Goal: Task Accomplishment & Management: Complete application form

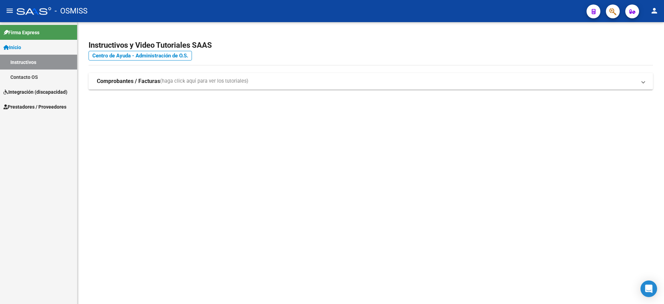
click at [41, 107] on span "Prestadores / Proveedores" at bounding box center [34, 107] width 63 height 8
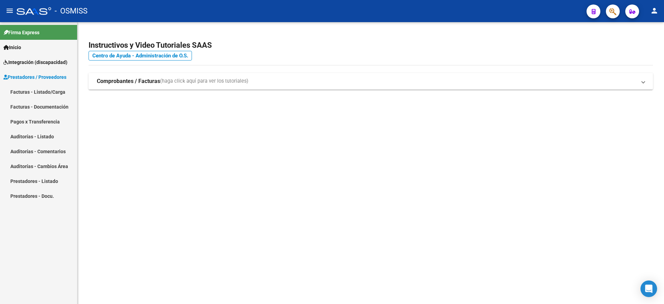
click at [49, 91] on link "Facturas - Listado/Carga" at bounding box center [38, 91] width 77 height 15
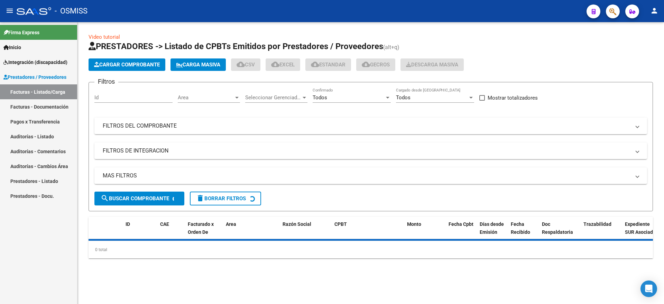
click at [117, 63] on span "Cargar Comprobante" at bounding box center [127, 65] width 66 height 6
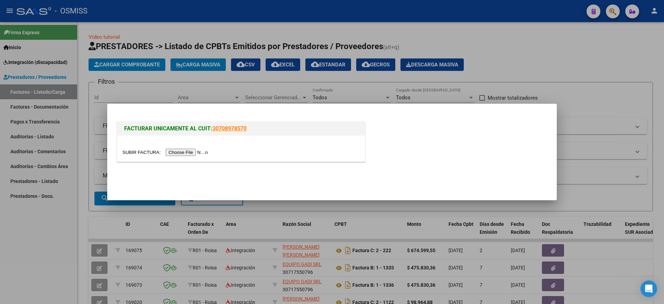
click at [175, 150] on input "file" at bounding box center [165, 152] width 87 height 7
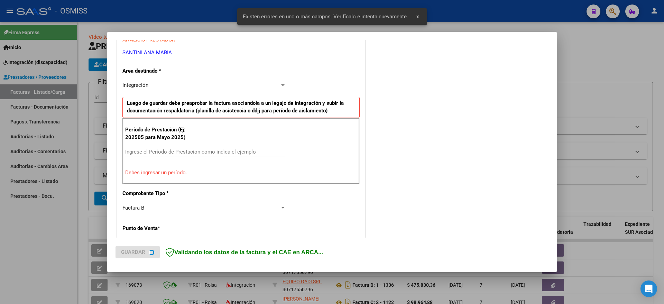
scroll to position [142, 0]
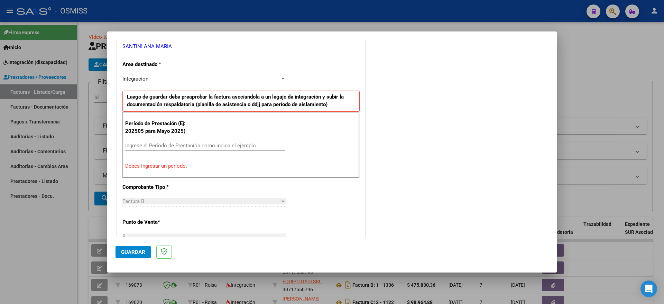
click at [138, 142] on input "Ingrese el Período de Prestación como indica el ejemplo" at bounding box center [205, 145] width 160 height 6
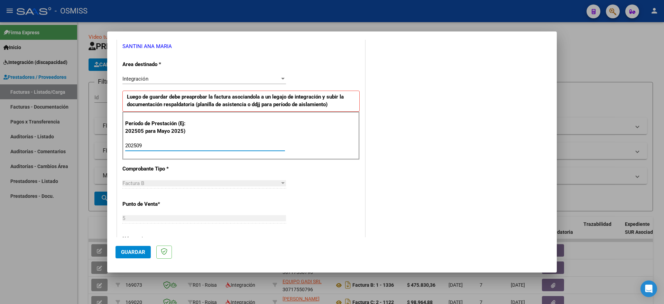
type input "202509"
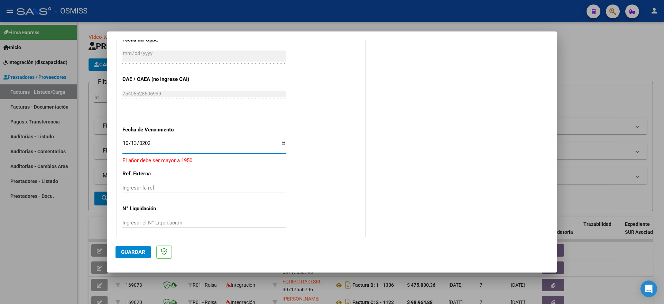
type input "[DATE]"
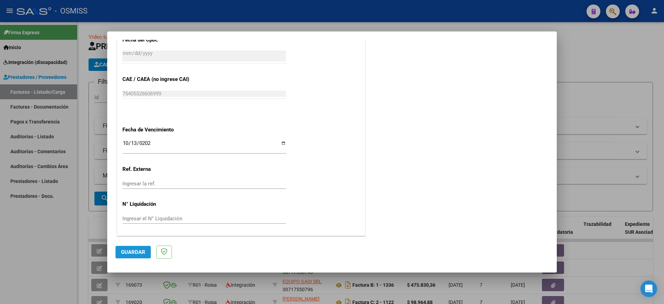
click at [135, 253] on span "Guardar" at bounding box center [133, 252] width 24 height 6
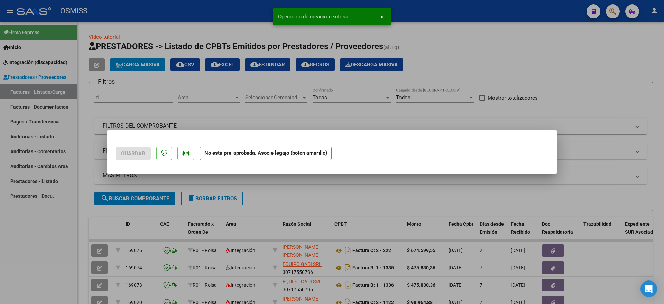
scroll to position [0, 0]
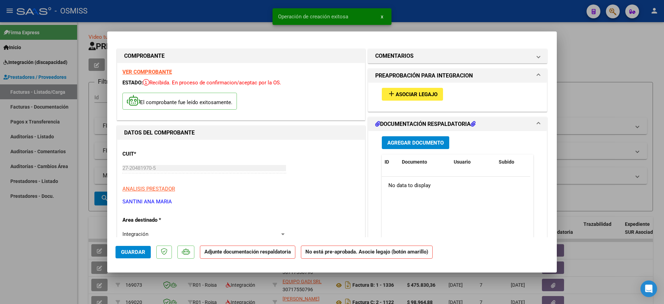
click at [406, 93] on span "Asociar Legajo" at bounding box center [417, 94] width 42 height 6
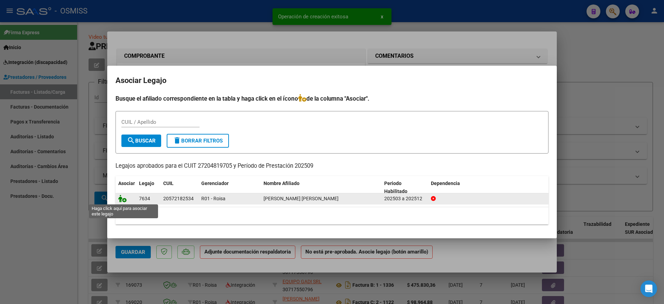
click at [125, 200] on icon at bounding box center [122, 199] width 8 height 8
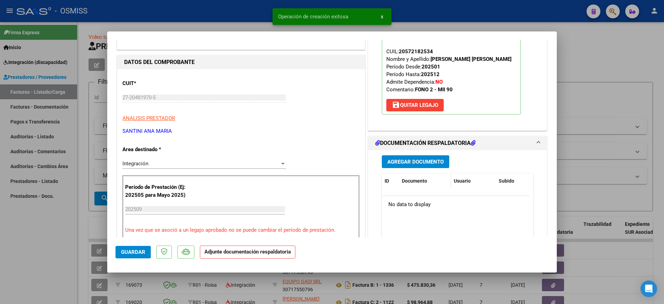
scroll to position [86, 0]
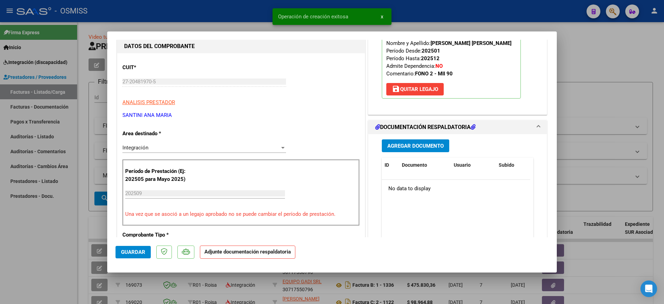
click at [415, 146] on span "Agregar Documento" at bounding box center [415, 146] width 56 height 6
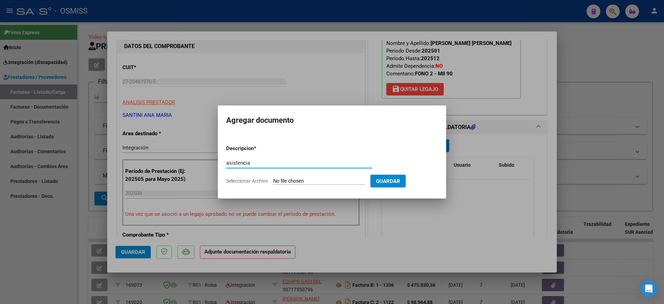
type input "asistencia"
click at [313, 181] on input "Seleccionar Archivo" at bounding box center [319, 181] width 92 height 7
type input "C:\fakepath\PLANILLA.pdf"
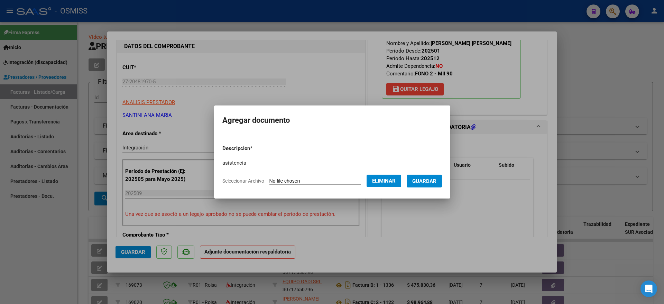
click at [434, 182] on span "Guardar" at bounding box center [424, 181] width 24 height 6
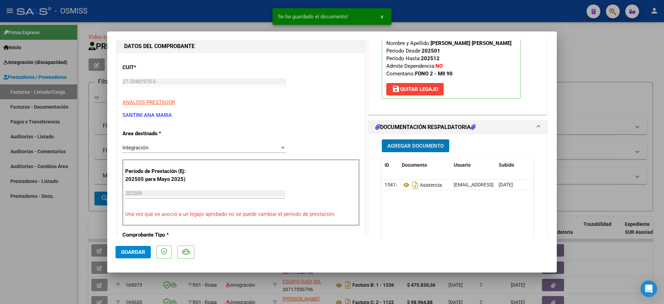
click at [138, 247] on button "Guardar" at bounding box center [132, 252] width 35 height 12
click at [66, 258] on div at bounding box center [332, 152] width 664 height 304
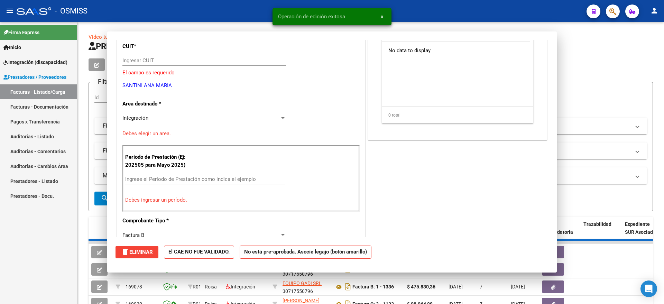
scroll to position [0, 0]
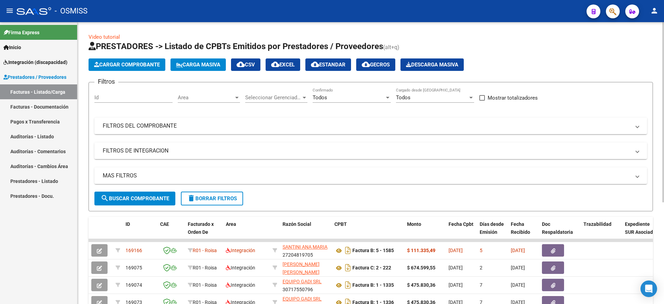
click at [136, 68] on button "Cargar Comprobante" at bounding box center [127, 64] width 77 height 12
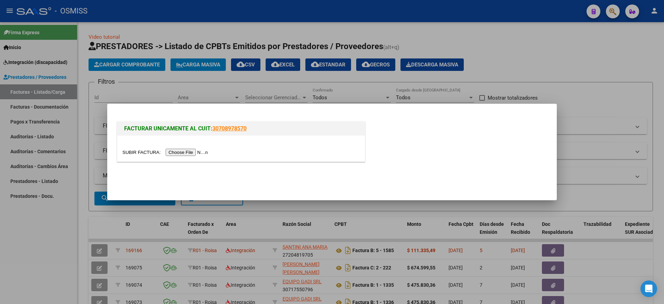
click at [208, 155] on input "file" at bounding box center [165, 152] width 87 height 7
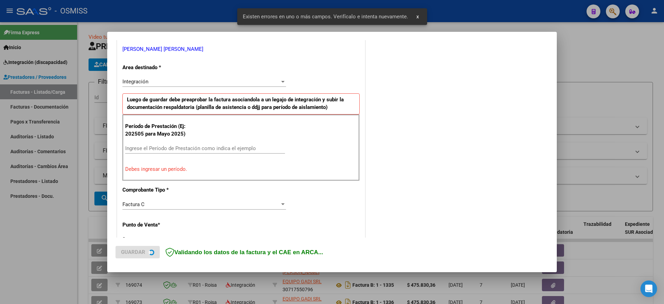
scroll to position [142, 0]
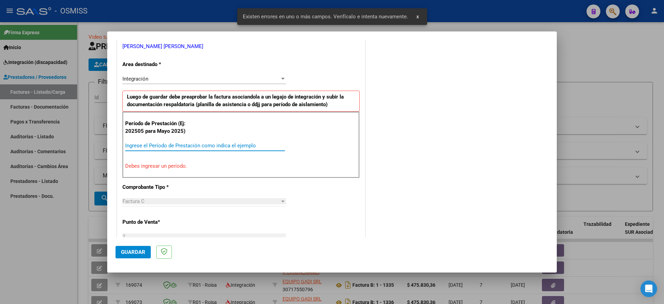
click at [195, 143] on input "Ingrese el Período de Prestación como indica el ejemplo" at bounding box center [205, 145] width 160 height 6
type input "202509"
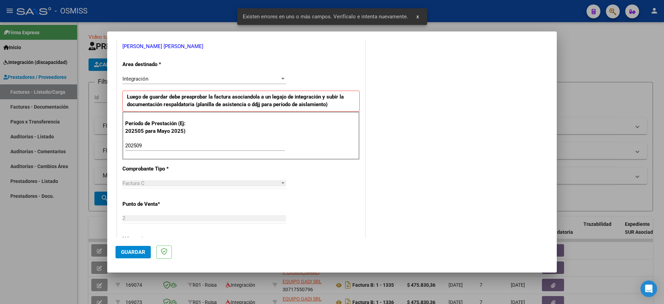
scroll to position [411, 0]
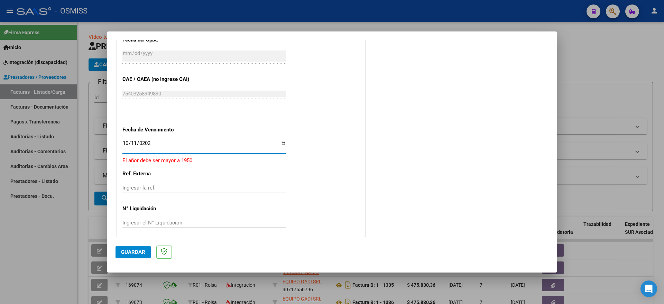
type input "[DATE]"
click at [135, 254] on span "Guardar" at bounding box center [133, 252] width 24 height 6
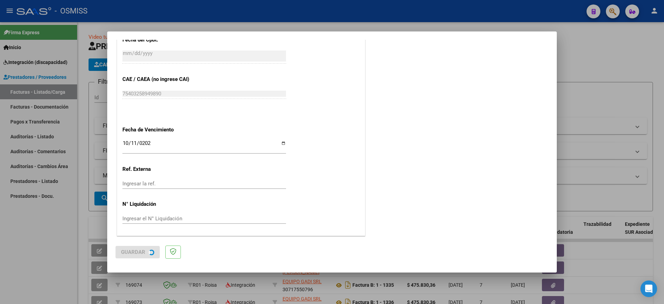
scroll to position [0, 0]
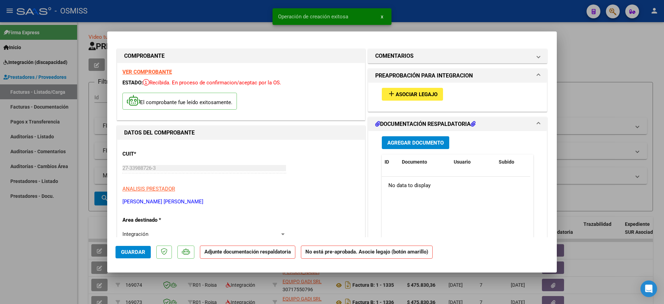
click at [418, 94] on span "Asociar Legajo" at bounding box center [417, 94] width 42 height 6
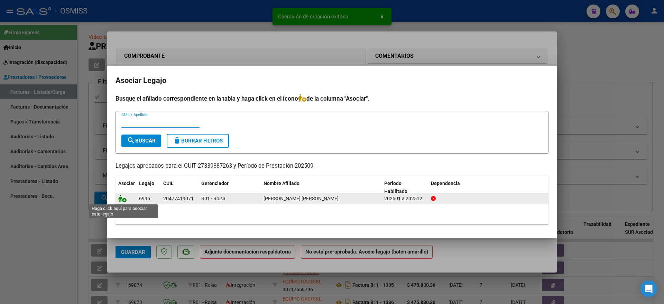
click at [124, 199] on icon at bounding box center [122, 199] width 8 height 8
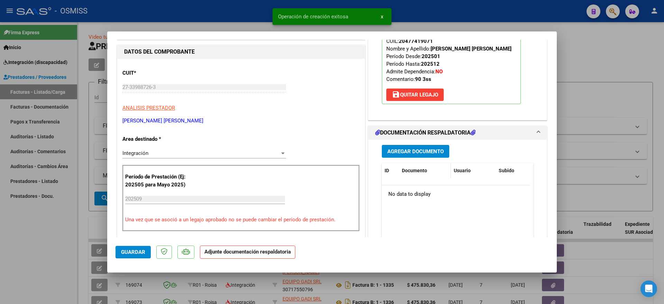
scroll to position [86, 0]
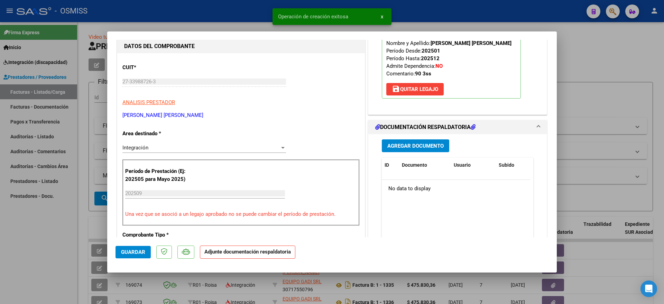
click at [408, 143] on span "Agregar Documento" at bounding box center [415, 146] width 56 height 6
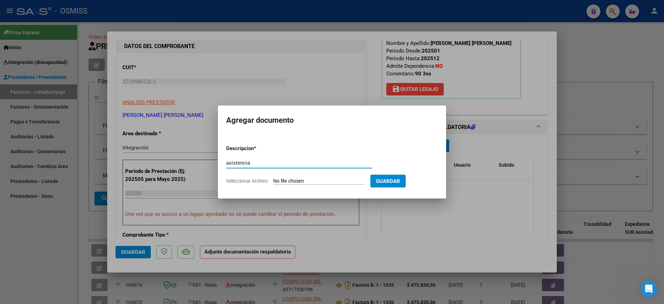
type input "asistencia"
click at [302, 183] on input "Seleccionar Archivo" at bounding box center [319, 181] width 92 height 7
type input "C:\fakepath\PL [PERSON_NAME] [DATE].pdf"
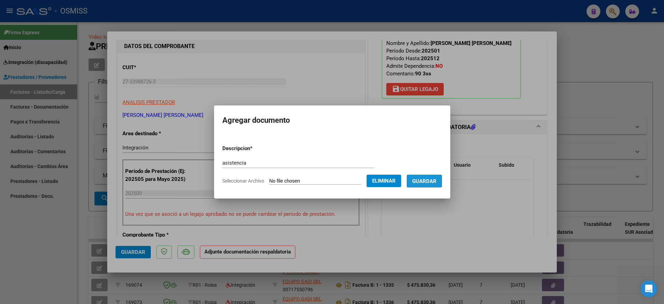
click at [432, 180] on span "Guardar" at bounding box center [424, 181] width 24 height 6
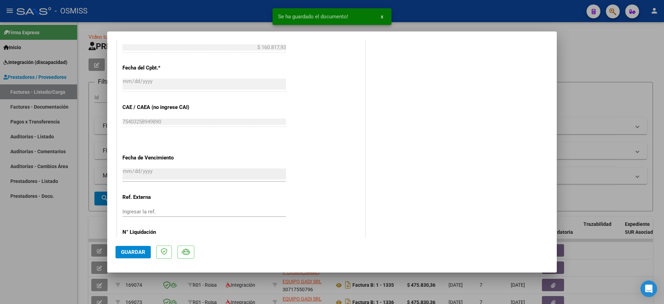
scroll to position [421, 0]
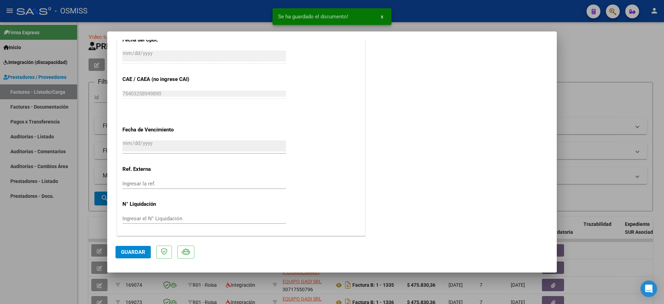
click at [132, 252] on span "Guardar" at bounding box center [133, 252] width 24 height 6
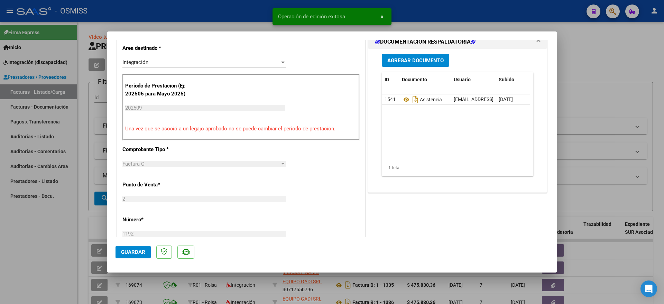
scroll to position [162, 0]
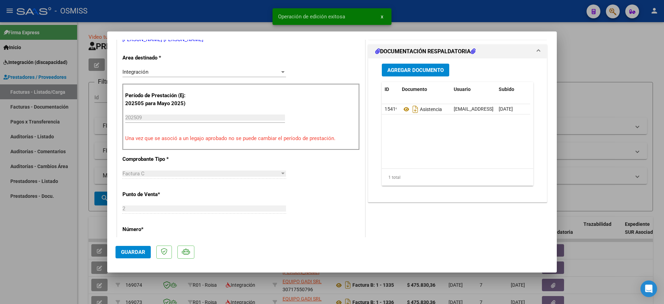
click at [48, 238] on div at bounding box center [332, 152] width 664 height 304
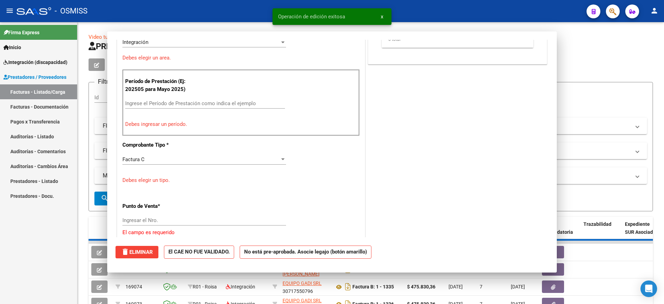
scroll to position [0, 0]
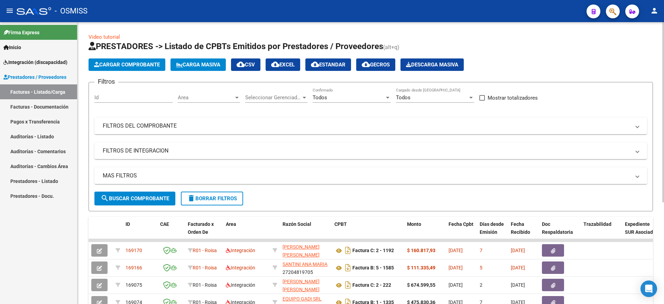
click at [138, 69] on button "Cargar Comprobante" at bounding box center [127, 64] width 77 height 12
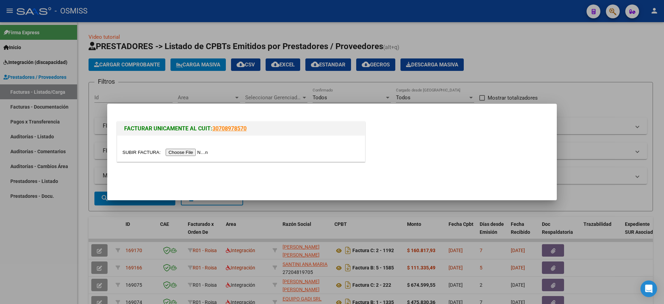
click at [171, 148] on div at bounding box center [241, 149] width 248 height 26
click at [174, 151] on input "file" at bounding box center [165, 152] width 87 height 7
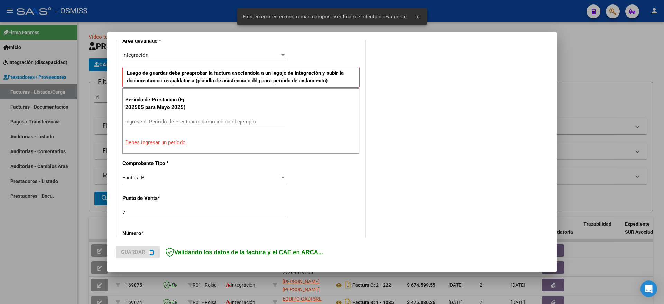
scroll to position [185, 0]
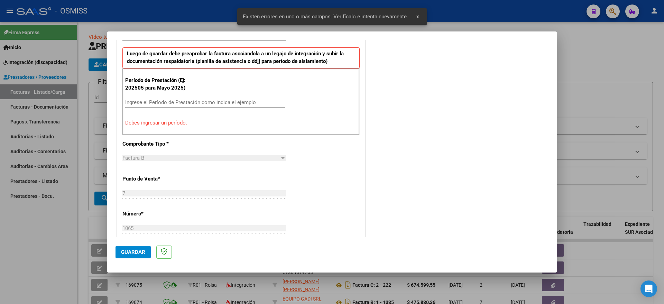
click at [196, 93] on div "Período de Prestación (Ej: 202505 para [DATE]) Ingrese el Período de Prestación…" at bounding box center [240, 101] width 237 height 66
click at [196, 106] on div "Ingrese el Período de Prestación como indica el ejemplo" at bounding box center [205, 102] width 160 height 10
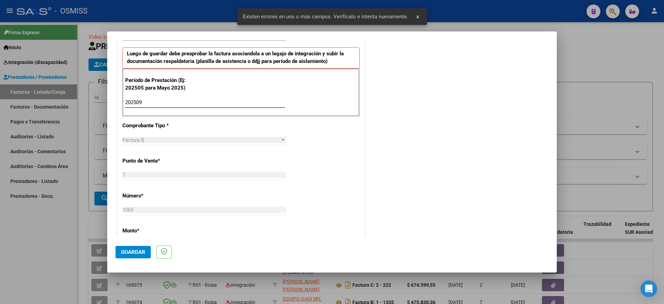
type input "202509"
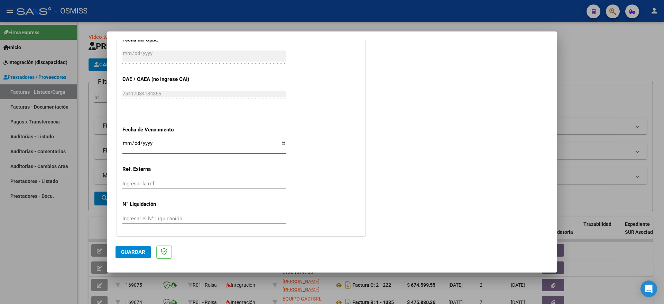
type input "[DATE]"
click at [141, 249] on span "Guardar" at bounding box center [133, 252] width 24 height 6
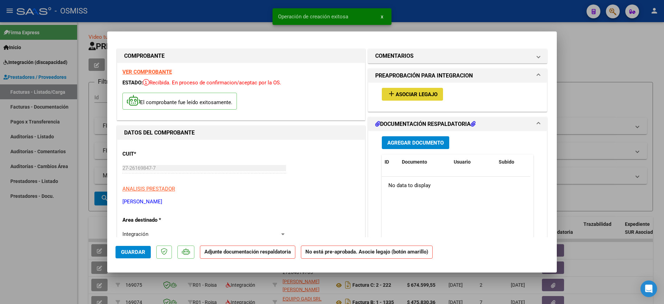
click at [402, 94] on span "Asociar Legajo" at bounding box center [417, 94] width 42 height 6
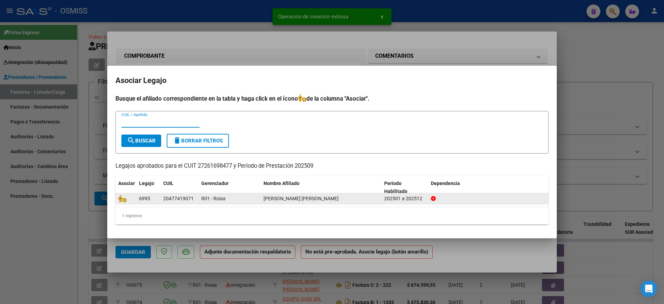
click at [123, 202] on div at bounding box center [125, 199] width 15 height 8
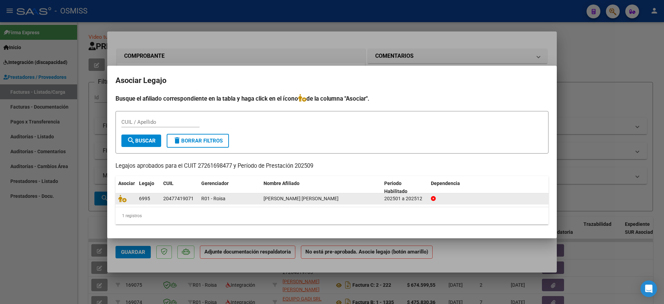
click at [118, 197] on datatable-body-cell at bounding box center [125, 198] width 21 height 11
click at [161, 194] on datatable-body-cell "20477419071" at bounding box center [179, 198] width 38 height 11
click at [122, 196] on icon at bounding box center [122, 199] width 8 height 8
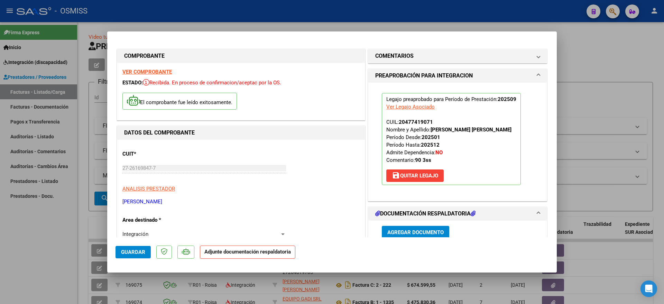
scroll to position [130, 0]
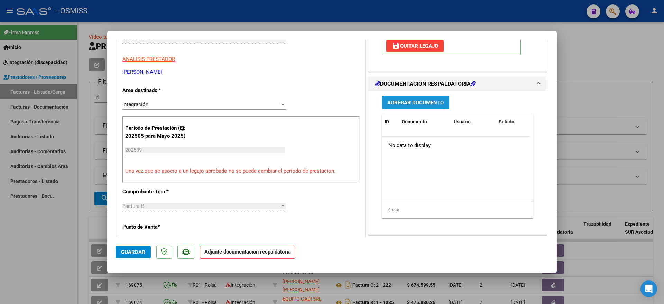
click at [406, 99] on button "Agregar Documento" at bounding box center [415, 102] width 67 height 13
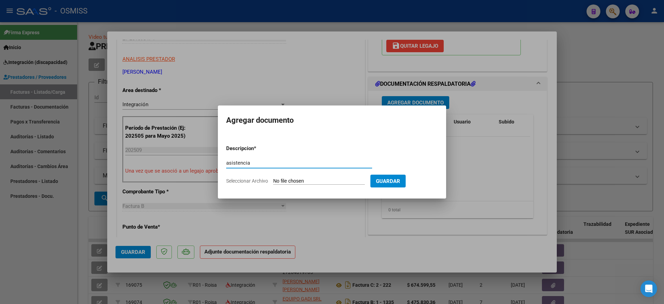
type input "asistencia"
click at [312, 178] on input "Seleccionar Archivo" at bounding box center [319, 181] width 92 height 7
type input "C:\fakepath\asistencia [DATE] [PERSON_NAME].pdf"
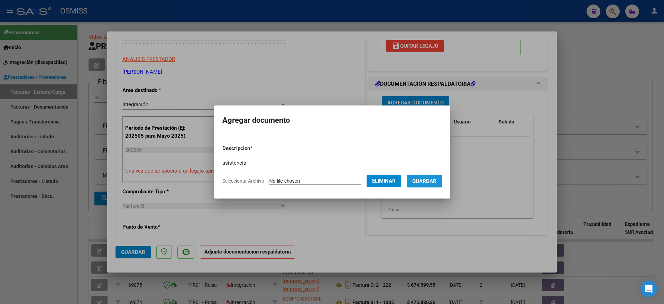
click at [424, 182] on span "Guardar" at bounding box center [424, 181] width 24 height 6
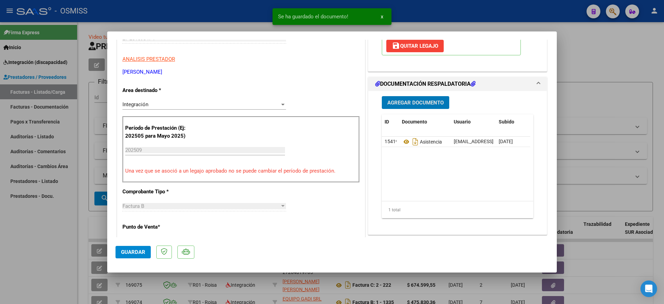
click at [135, 252] on span "Guardar" at bounding box center [133, 252] width 24 height 6
drag, startPoint x: 46, startPoint y: 257, endPoint x: 104, endPoint y: 241, distance: 59.8
click at [47, 257] on div at bounding box center [332, 152] width 664 height 304
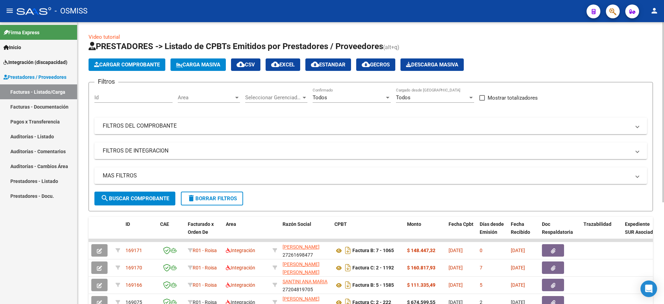
click at [141, 63] on span "Cargar Comprobante" at bounding box center [127, 65] width 66 height 6
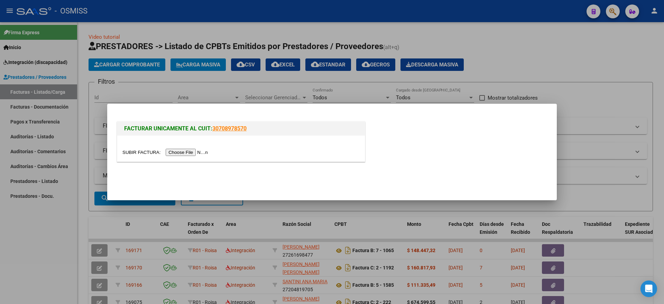
click at [186, 151] on input "file" at bounding box center [165, 152] width 87 height 7
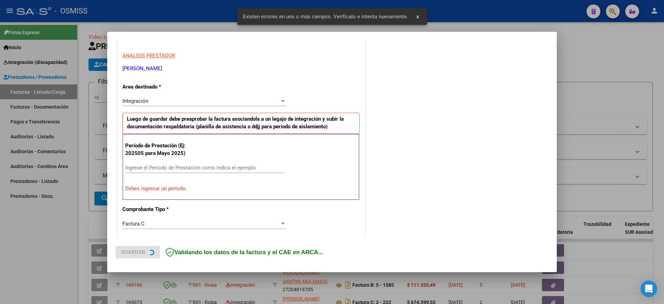
scroll to position [129, 0]
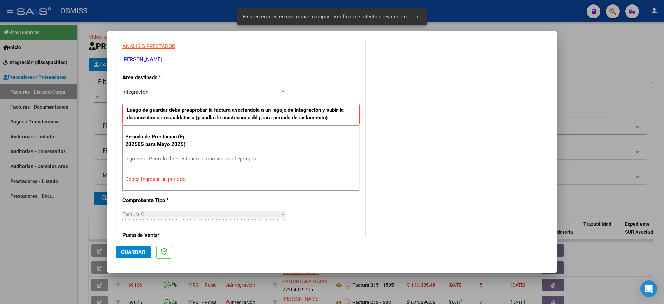
drag, startPoint x: 192, startPoint y: 157, endPoint x: 202, endPoint y: 144, distance: 15.8
click at [192, 155] on div "Ingrese el Período de Prestación como indica el ejemplo" at bounding box center [205, 159] width 160 height 10
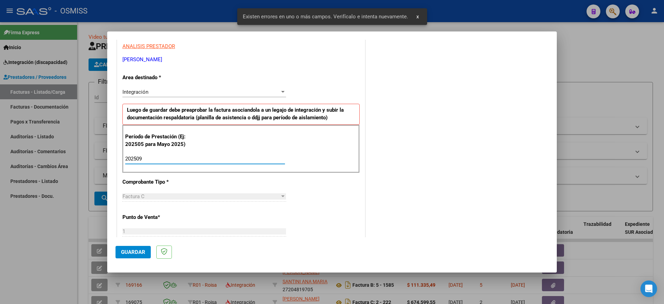
type input "202509"
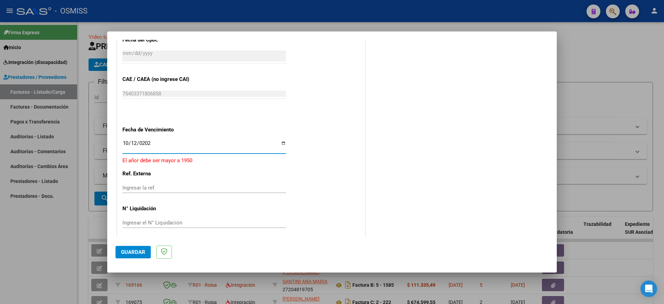
type input "[DATE]"
click at [132, 255] on span "Guardar" at bounding box center [133, 252] width 24 height 6
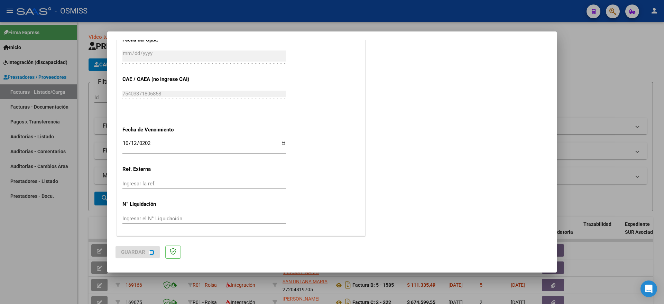
scroll to position [0, 0]
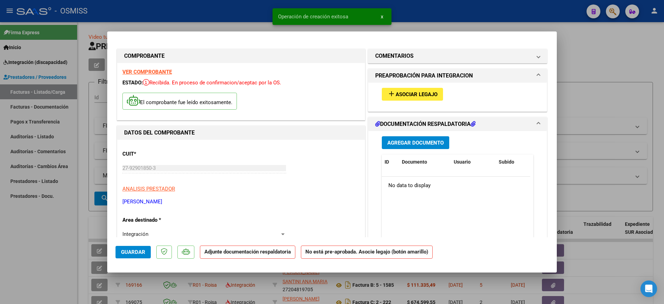
click at [423, 90] on button "add Asociar Legajo" at bounding box center [412, 94] width 61 height 13
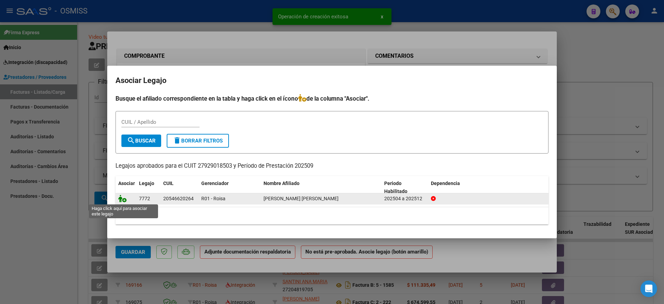
click at [122, 200] on icon at bounding box center [122, 199] width 8 height 8
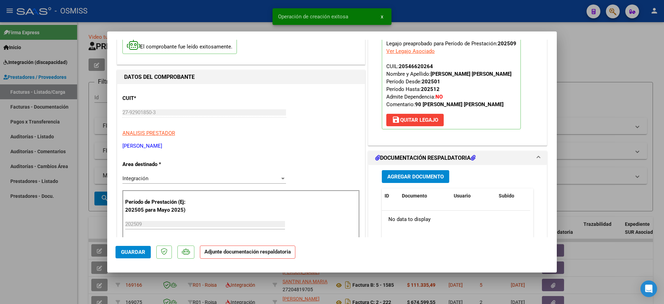
scroll to position [86, 0]
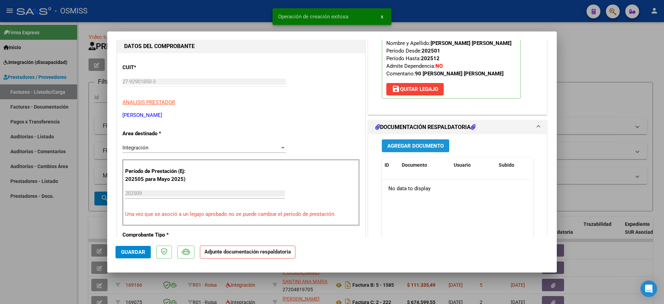
click at [421, 145] on span "Agregar Documento" at bounding box center [415, 146] width 56 height 6
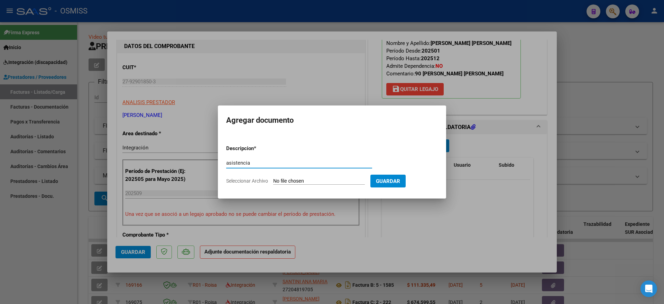
type input "asistencia"
click at [308, 182] on input "Seleccionar Archivo" at bounding box center [319, 181] width 92 height 7
type input "C:\fakepath\planilla asistencia criñolo Septiembre.pdf"
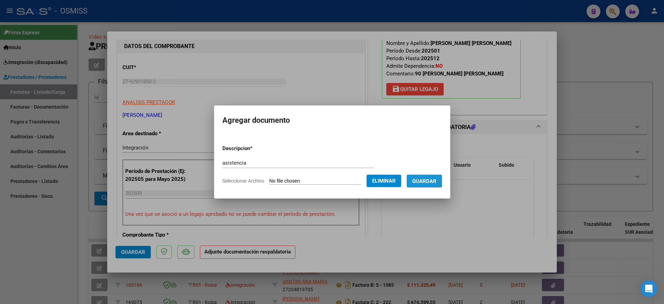
click at [436, 178] on span "Guardar" at bounding box center [424, 181] width 24 height 6
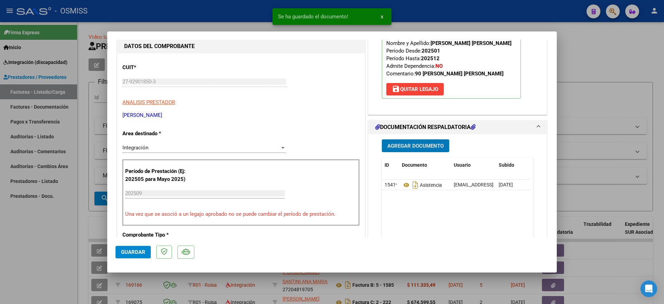
click at [137, 252] on span "Guardar" at bounding box center [133, 252] width 24 height 6
click at [60, 261] on div at bounding box center [332, 152] width 664 height 304
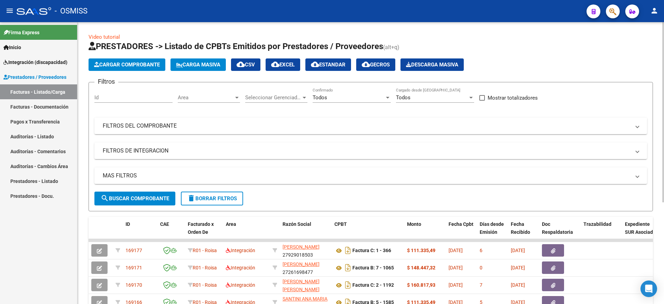
click at [109, 63] on span "Cargar Comprobante" at bounding box center [127, 65] width 66 height 6
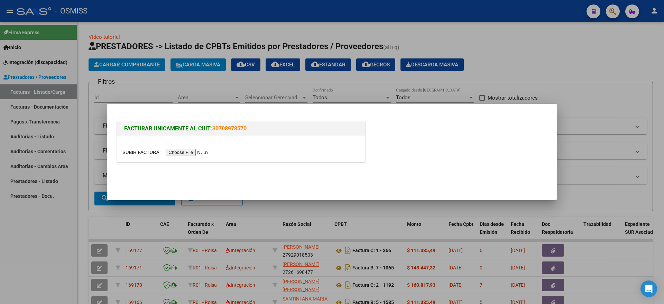
click at [183, 149] on input "file" at bounding box center [165, 152] width 87 height 7
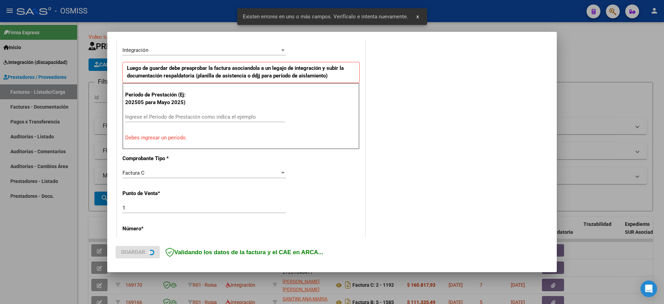
scroll to position [226, 0]
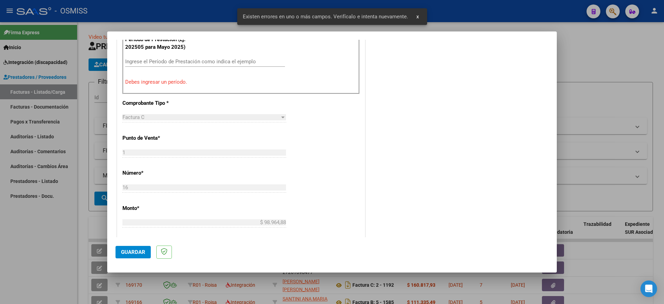
click at [168, 63] on input "Ingrese el Período de Prestación como indica el ejemplo" at bounding box center [205, 61] width 160 height 6
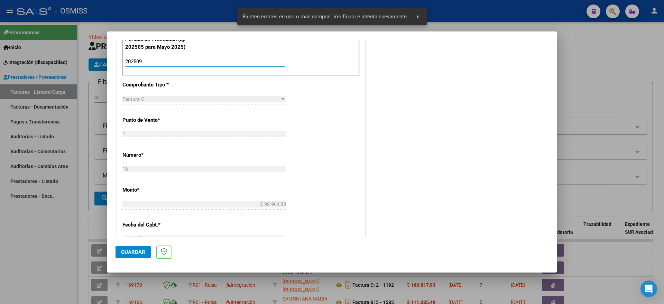
type input "202509"
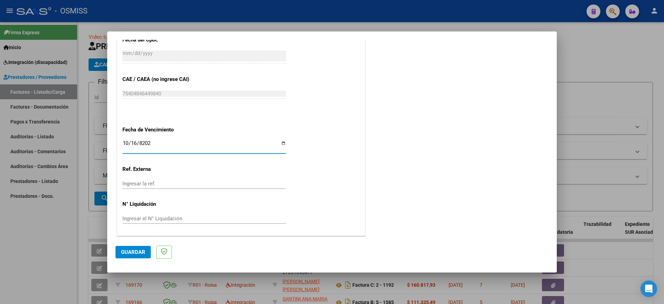
type input "[DATE]"
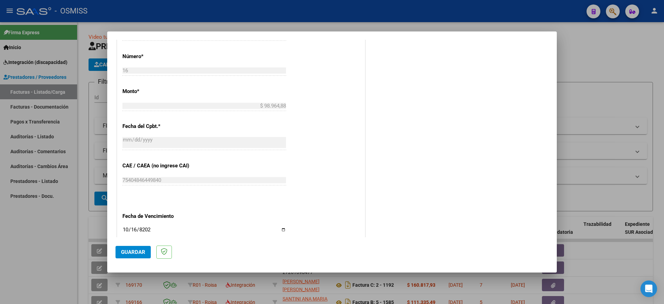
scroll to position [281, 0]
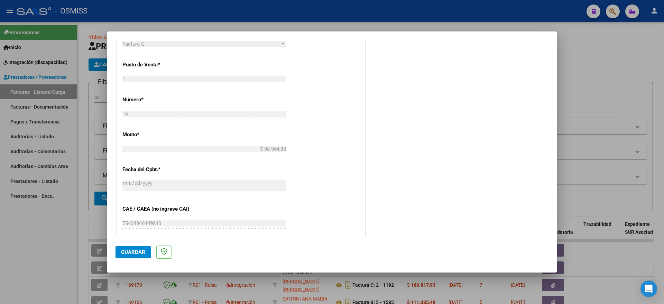
click at [128, 256] on button "Guardar" at bounding box center [132, 252] width 35 height 12
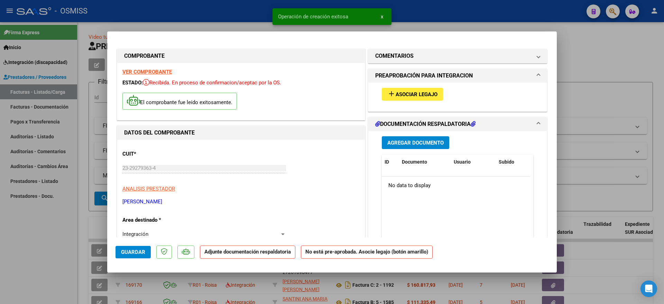
click at [401, 96] on span "Asociar Legajo" at bounding box center [417, 94] width 42 height 6
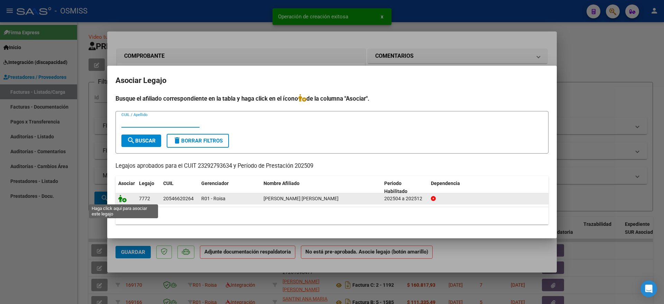
click at [121, 199] on icon at bounding box center [122, 199] width 8 height 8
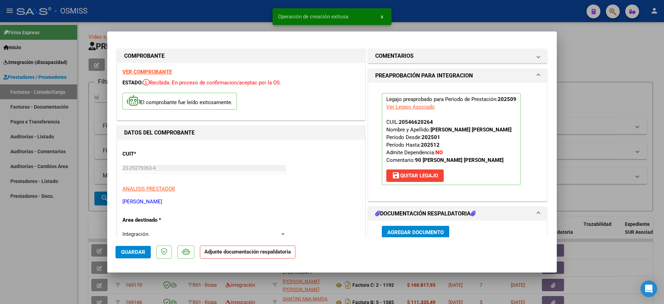
scroll to position [86, 0]
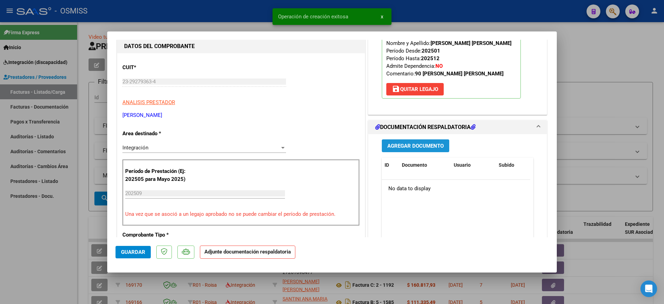
click at [398, 144] on span "Agregar Documento" at bounding box center [415, 146] width 56 height 6
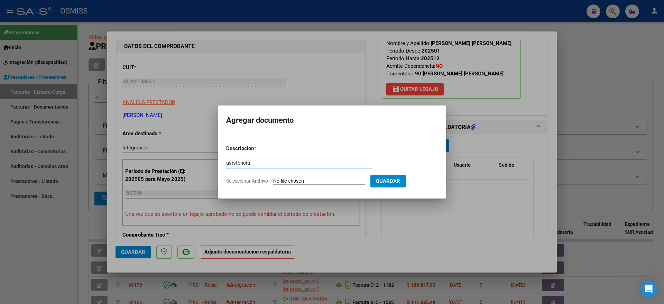
type input "asistencia"
click at [285, 181] on input "Seleccionar Archivo" at bounding box center [319, 181] width 92 height 7
type input "C:\fakepath\[PERSON_NAME] CRIÑOLO-PSP-P. ASISTENCIA [DATE].pdf"
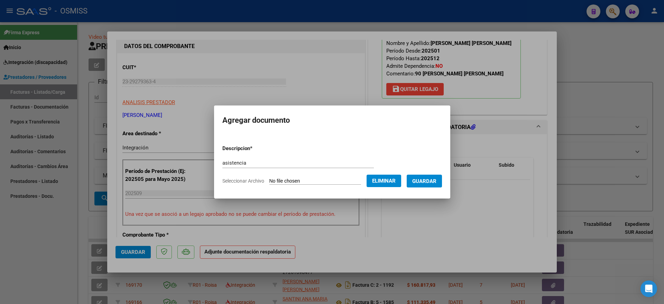
click at [436, 177] on button "Guardar" at bounding box center [424, 181] width 35 height 13
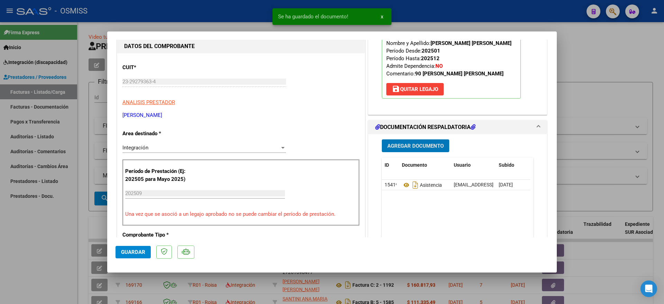
click at [124, 252] on span "Guardar" at bounding box center [133, 252] width 24 height 6
click at [41, 249] on div at bounding box center [332, 152] width 664 height 304
type input "$ 0,00"
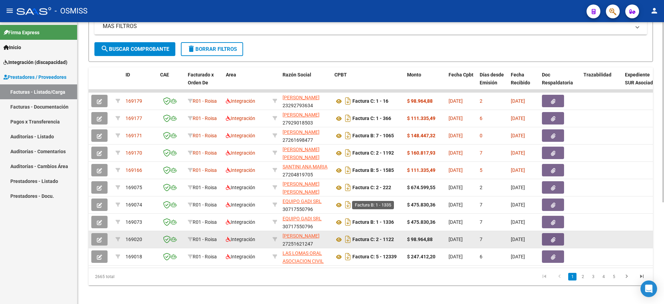
scroll to position [159, 0]
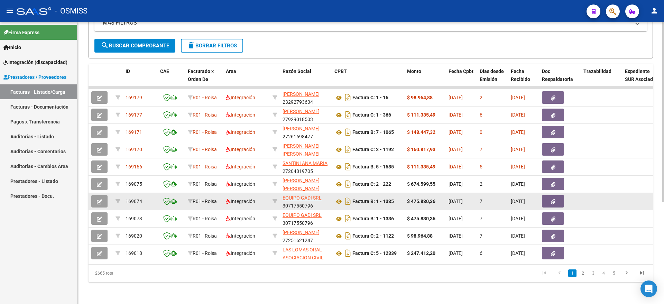
click at [93, 195] on button "button" at bounding box center [99, 201] width 16 height 12
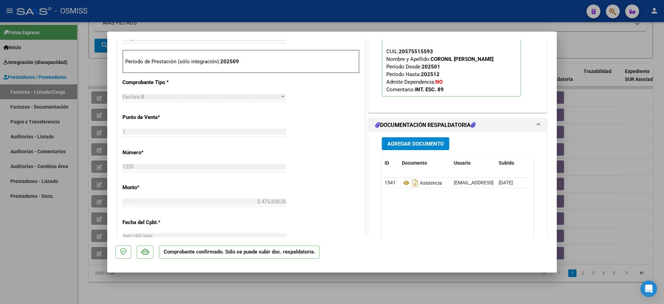
scroll to position [173, 0]
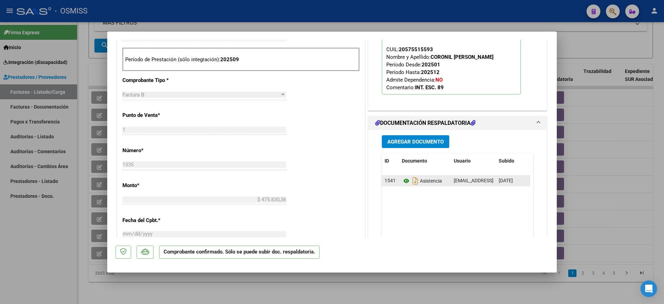
drag, startPoint x: 173, startPoint y: 162, endPoint x: 403, endPoint y: 179, distance: 230.6
click at [403, 179] on icon at bounding box center [406, 181] width 9 height 8
drag, startPoint x: 46, startPoint y: 265, endPoint x: 47, endPoint y: 257, distance: 8.0
click at [45, 265] on div at bounding box center [332, 152] width 664 height 304
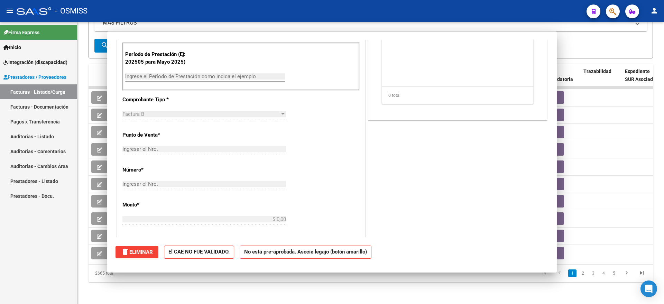
scroll to position [0, 0]
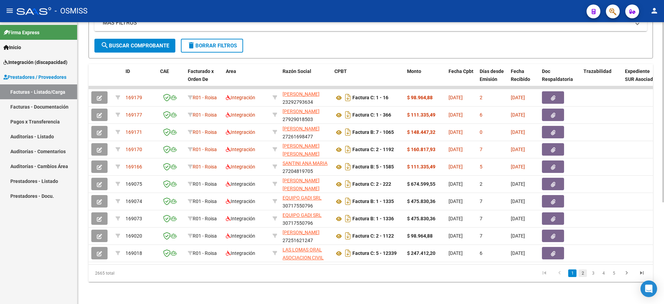
click at [584, 272] on link "2" at bounding box center [582, 273] width 8 height 8
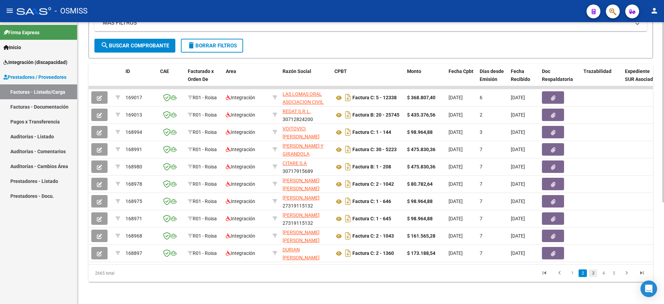
click at [595, 274] on link "3" at bounding box center [593, 273] width 8 height 8
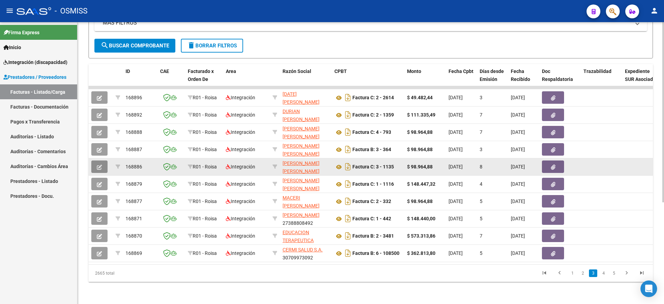
click at [95, 160] on button "button" at bounding box center [99, 166] width 16 height 12
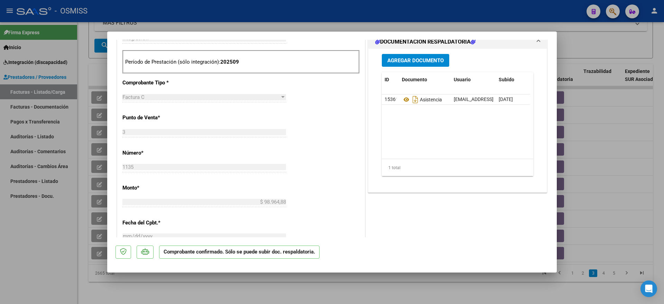
scroll to position [173, 0]
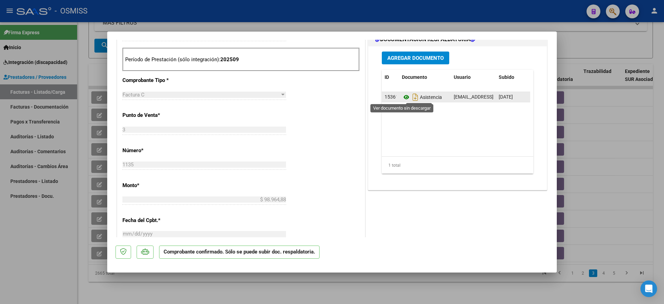
click at [403, 100] on icon at bounding box center [406, 97] width 9 height 8
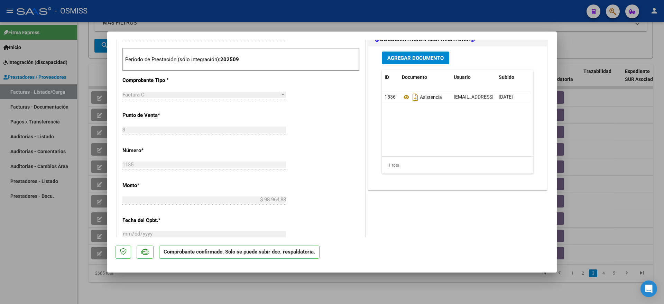
click at [73, 262] on div at bounding box center [332, 152] width 664 height 304
type input "$ 0,00"
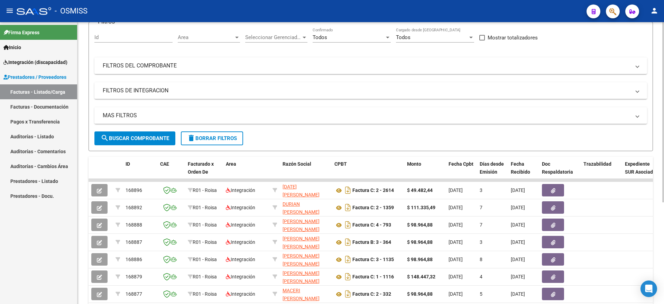
scroll to position [0, 0]
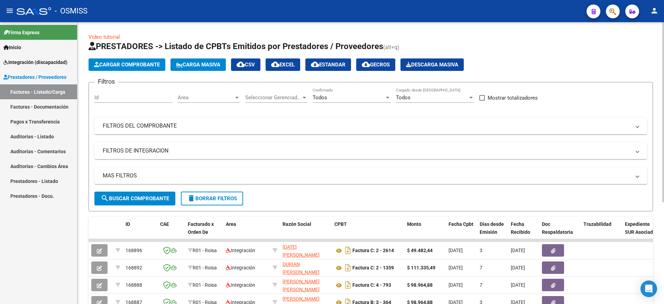
click at [135, 66] on span "Cargar Comprobante" at bounding box center [127, 65] width 66 height 6
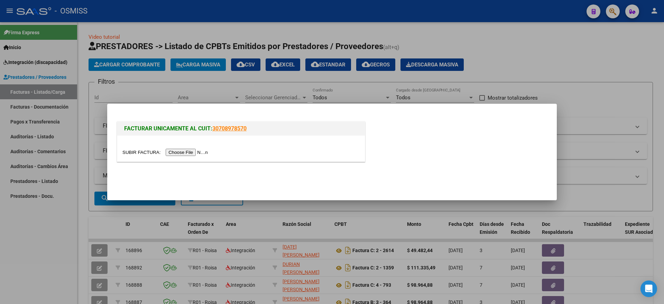
click at [187, 150] on input "file" at bounding box center [165, 152] width 87 height 7
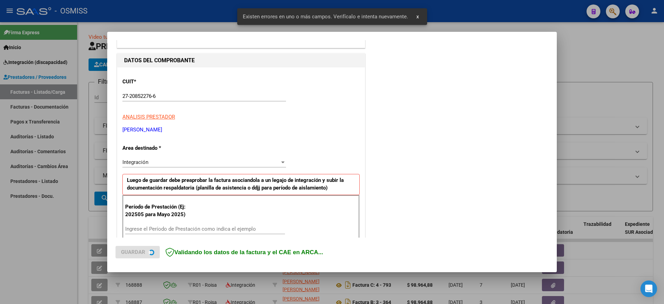
scroll to position [142, 0]
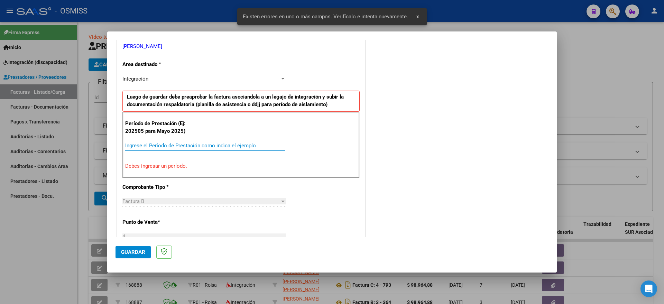
click at [161, 143] on input "Ingrese el Período de Prestación como indica el ejemplo" at bounding box center [205, 145] width 160 height 6
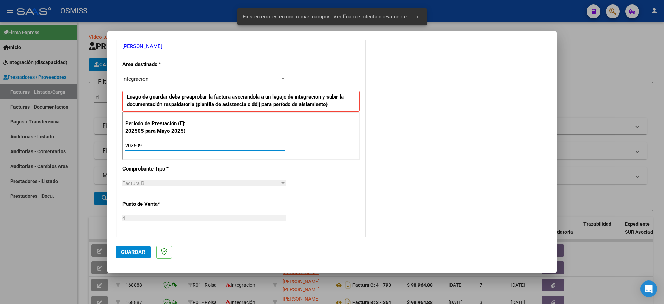
type input "202509"
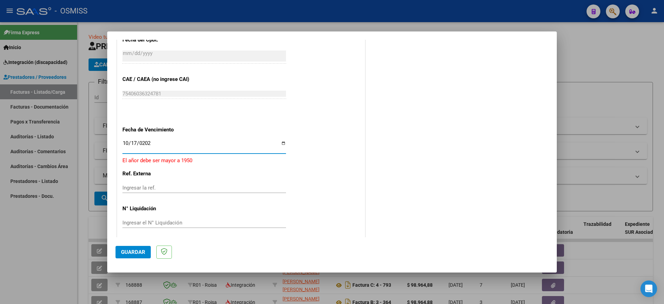
type input "[DATE]"
click at [138, 252] on span "Guardar" at bounding box center [133, 252] width 24 height 6
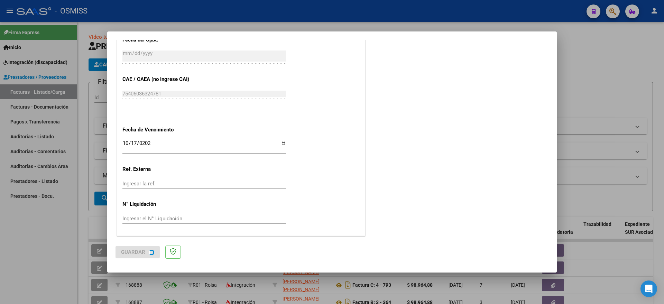
scroll to position [0, 0]
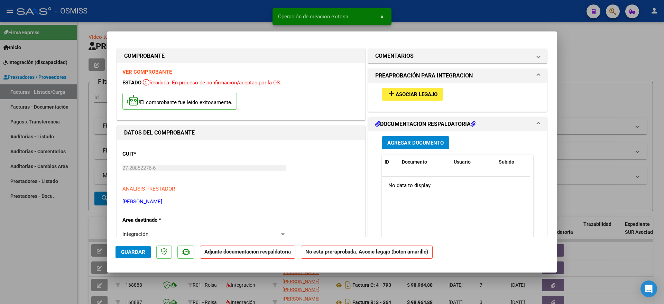
click at [412, 89] on button "add Asociar Legajo" at bounding box center [412, 94] width 61 height 13
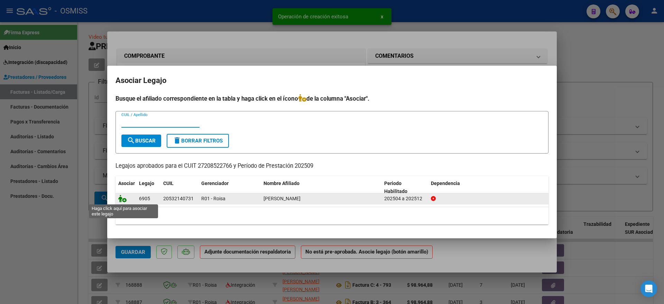
click at [123, 195] on icon at bounding box center [122, 199] width 8 height 8
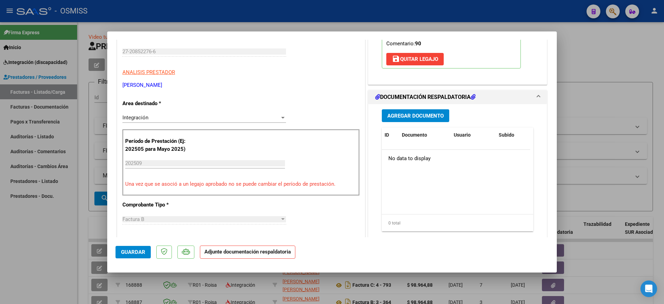
scroll to position [130, 0]
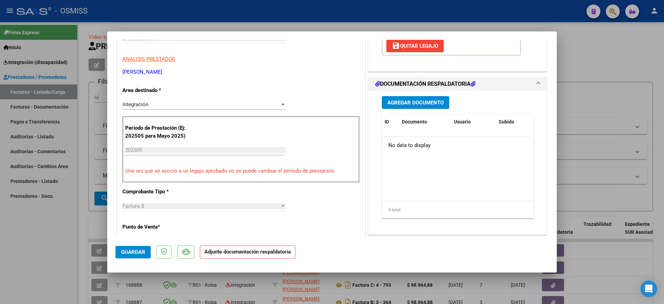
click at [406, 101] on span "Agregar Documento" at bounding box center [415, 103] width 56 height 6
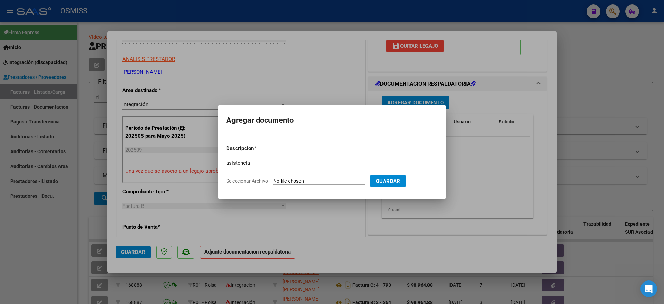
type input "asistencia"
click at [283, 182] on input "Seleccionar Archivo" at bounding box center [319, 181] width 92 height 7
type input "C:\fakepath\Asistencia [PERSON_NAME] [DATE] FO.pdf"
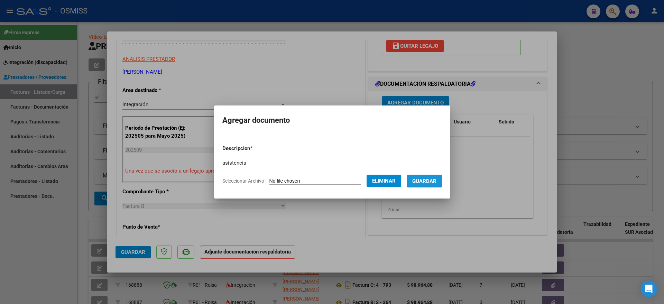
click at [434, 179] on span "Guardar" at bounding box center [424, 181] width 24 height 6
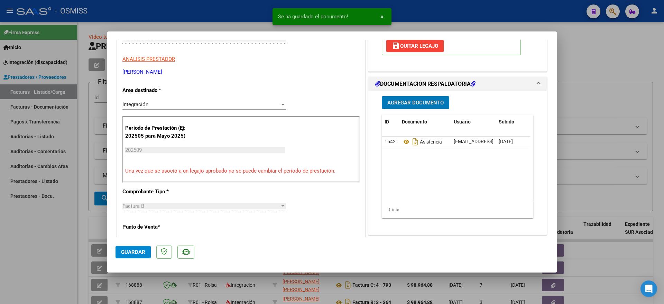
click at [137, 249] on span "Guardar" at bounding box center [133, 252] width 24 height 6
click at [36, 246] on div at bounding box center [332, 152] width 664 height 304
type input "$ 0,00"
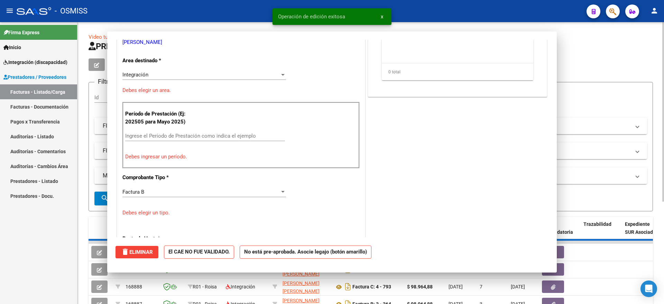
scroll to position [109, 0]
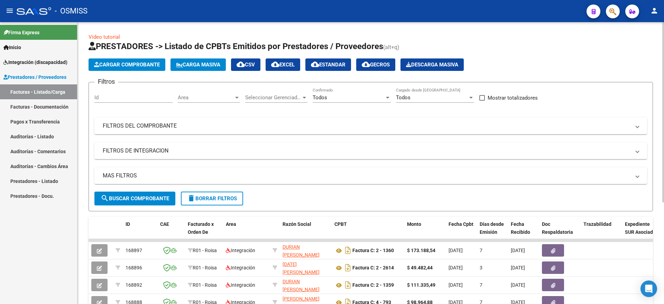
click at [212, 194] on button "delete Borrar Filtros" at bounding box center [212, 199] width 62 height 14
